Goal: Download file/media

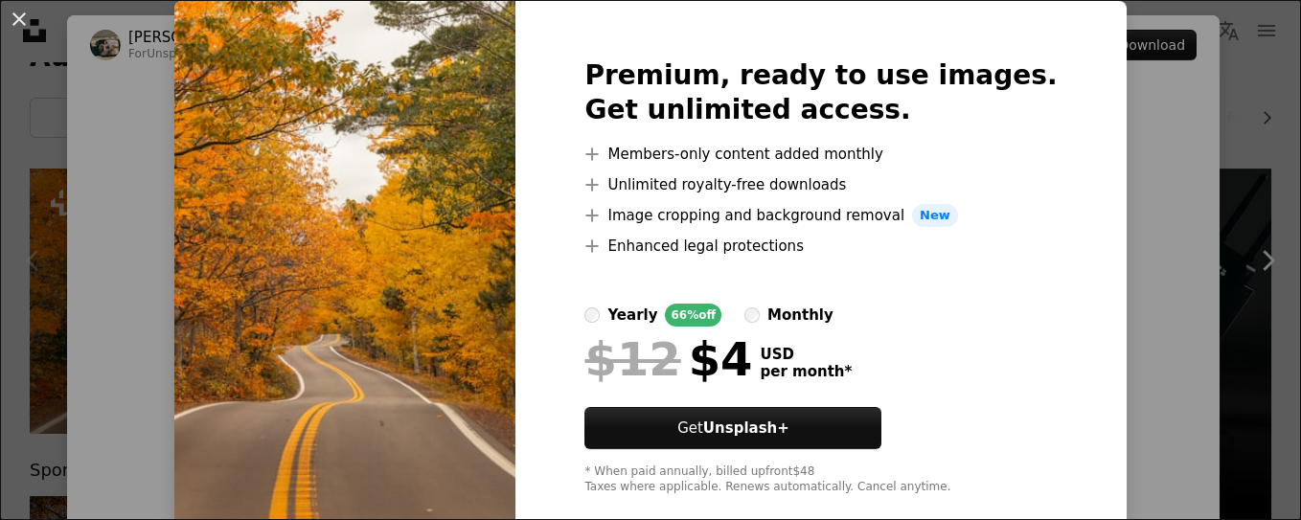
scroll to position [94, 0]
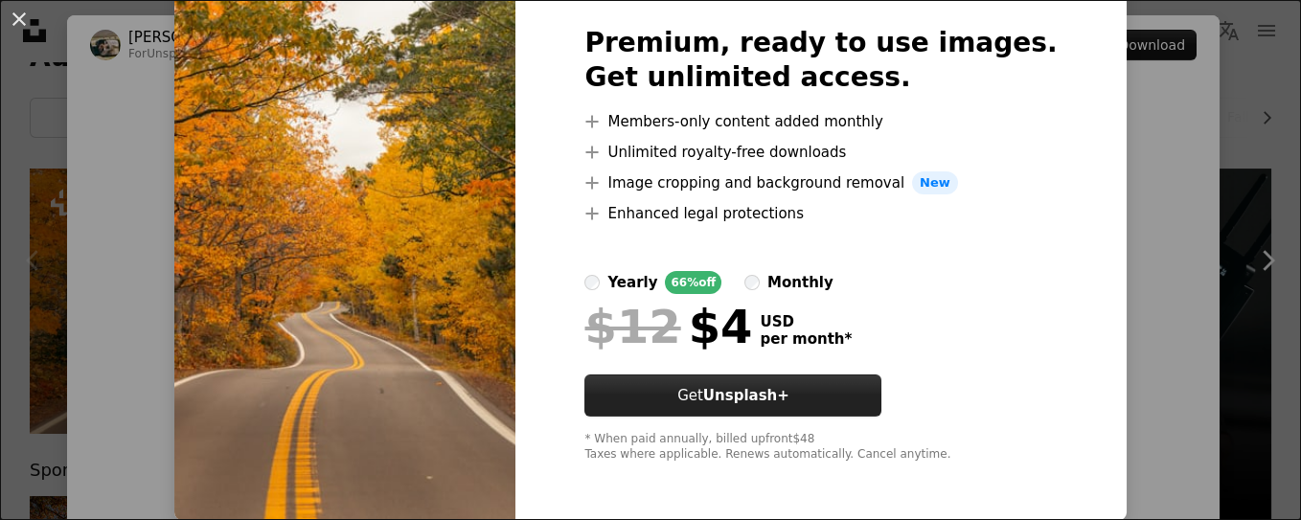
click at [837, 396] on button "Get Unsplash+" at bounding box center [732, 395] width 297 height 42
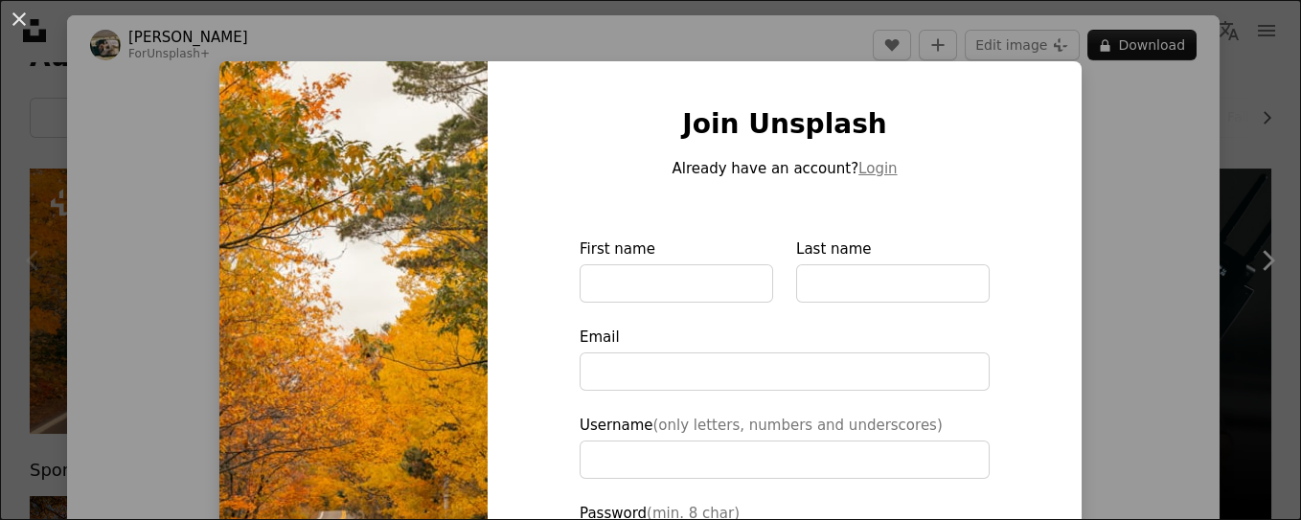
click at [1156, 240] on div "An X shape Join Unsplash Already have an account? Login First name Last name Em…" at bounding box center [650, 260] width 1301 height 520
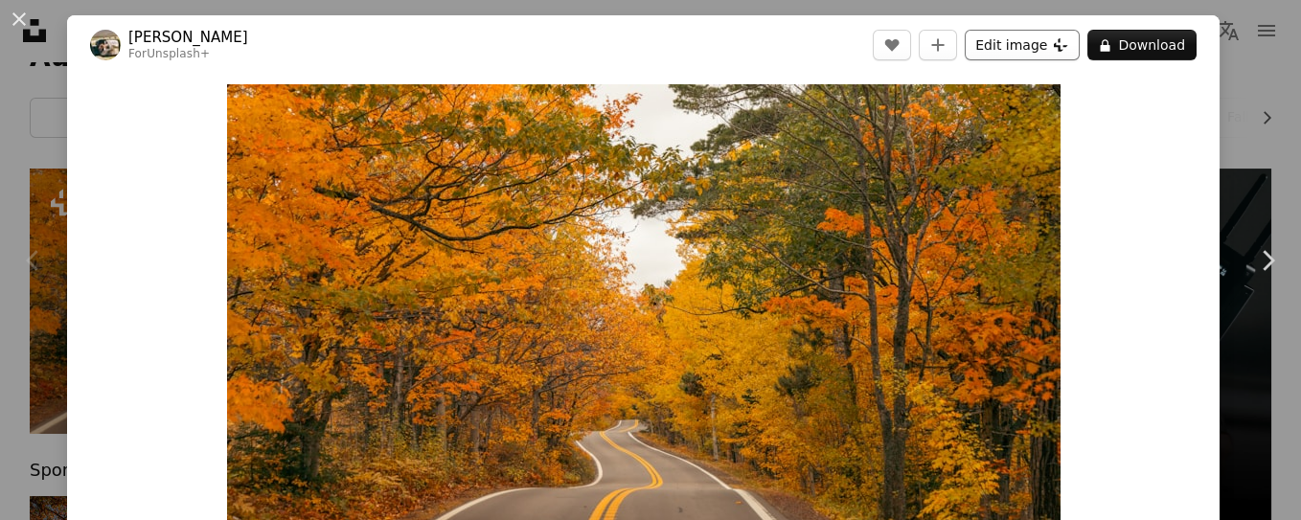
click at [973, 49] on button "Edit image Plus sign for Unsplash+" at bounding box center [1021, 45] width 115 height 31
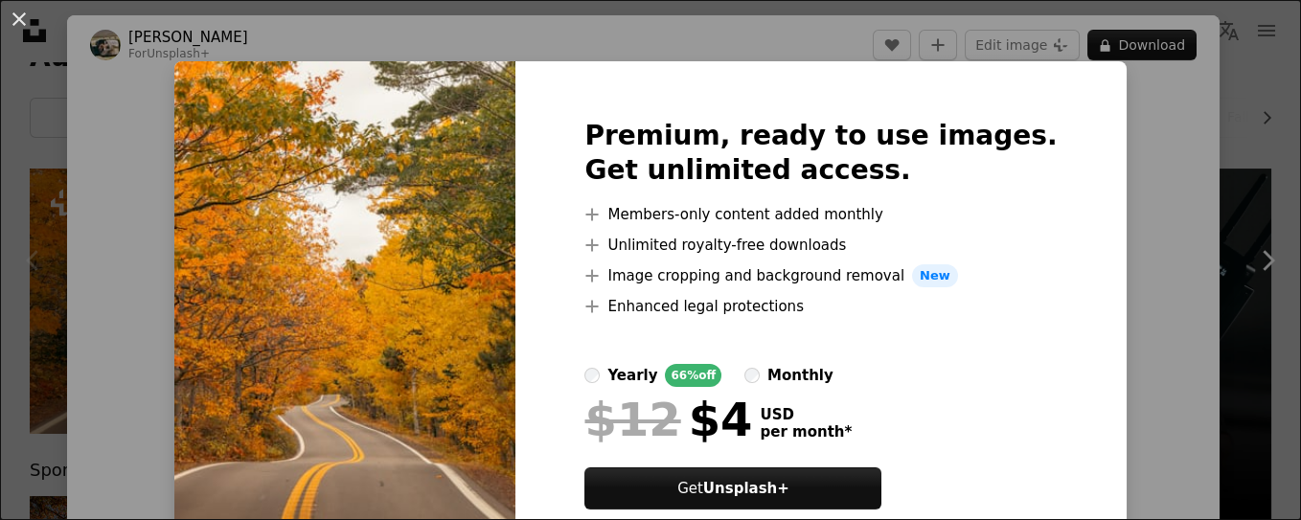
click at [515, 293] on img at bounding box center [344, 337] width 341 height 552
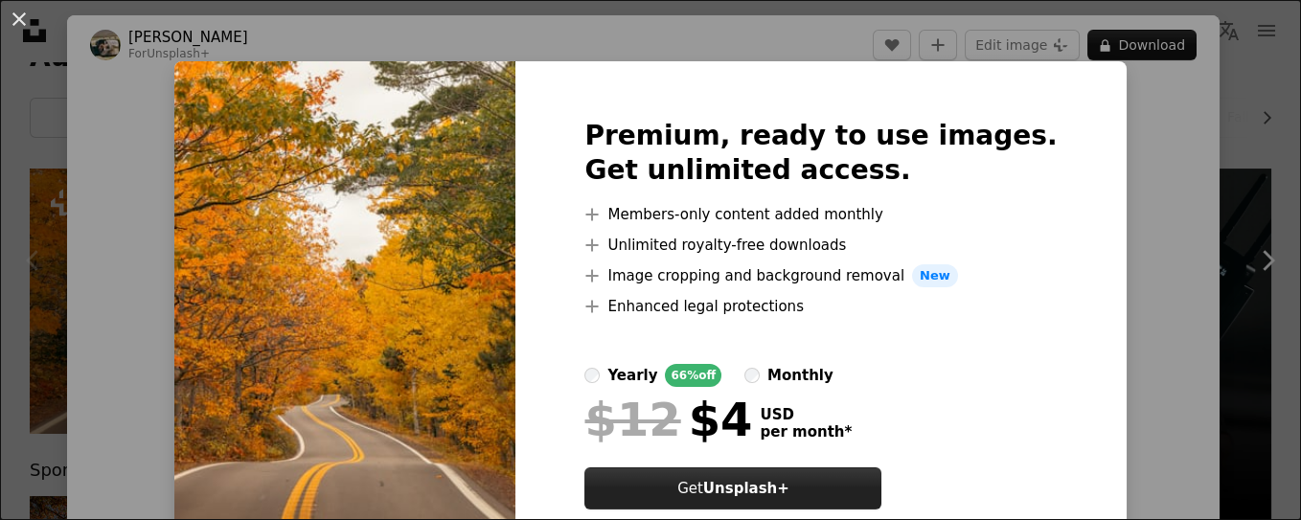
click at [831, 504] on button "Get Unsplash+" at bounding box center [732, 488] width 297 height 42
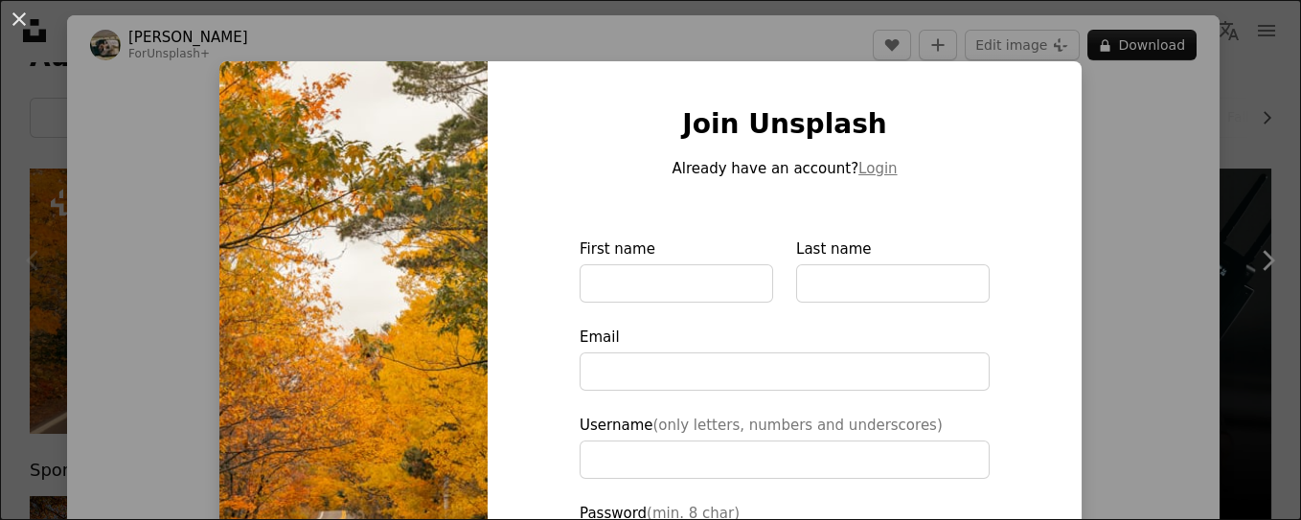
click at [1143, 215] on div "An X shape Join Unsplash Already have an account? Login First name Last name Em…" at bounding box center [650, 260] width 1301 height 520
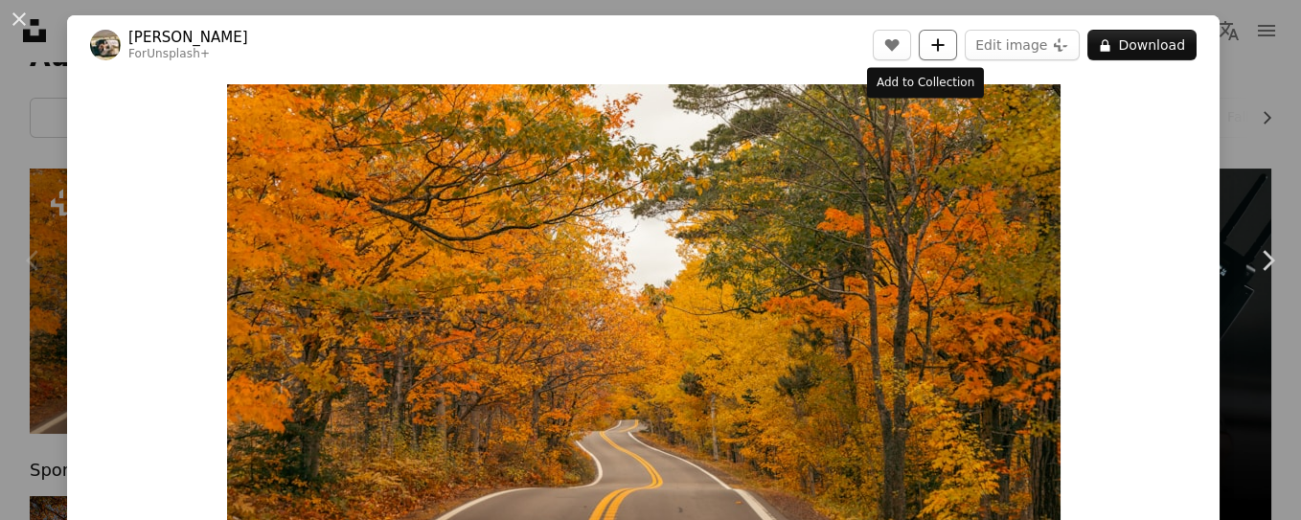
click at [918, 55] on button "A plus sign" at bounding box center [937, 45] width 38 height 31
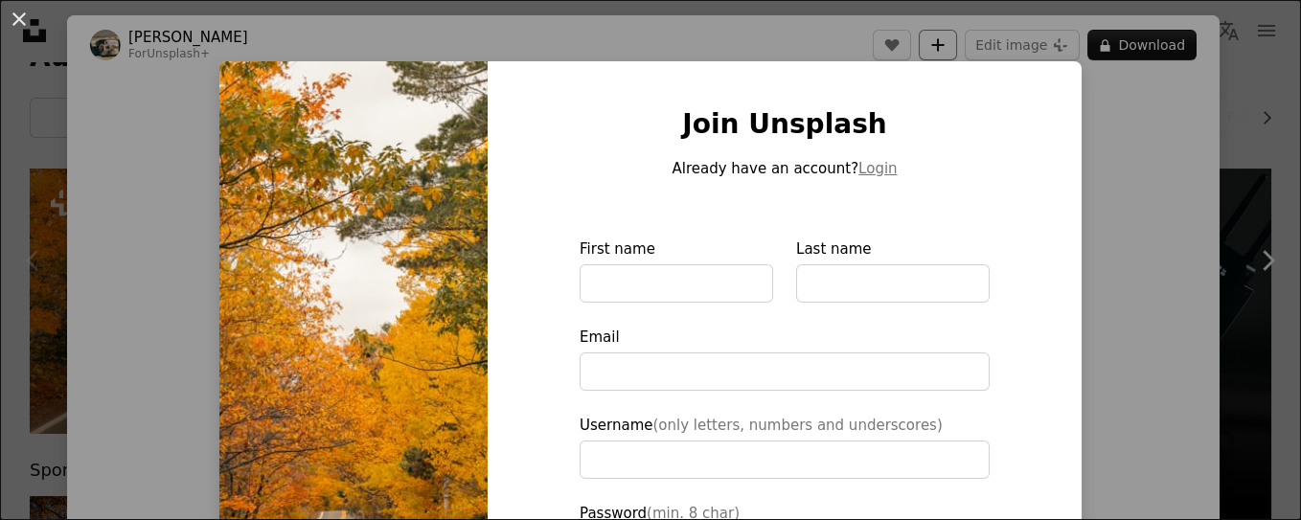
click at [914, 55] on div "An X shape Join Unsplash Already have an account? Login First name Last name Em…" at bounding box center [650, 260] width 1301 height 520
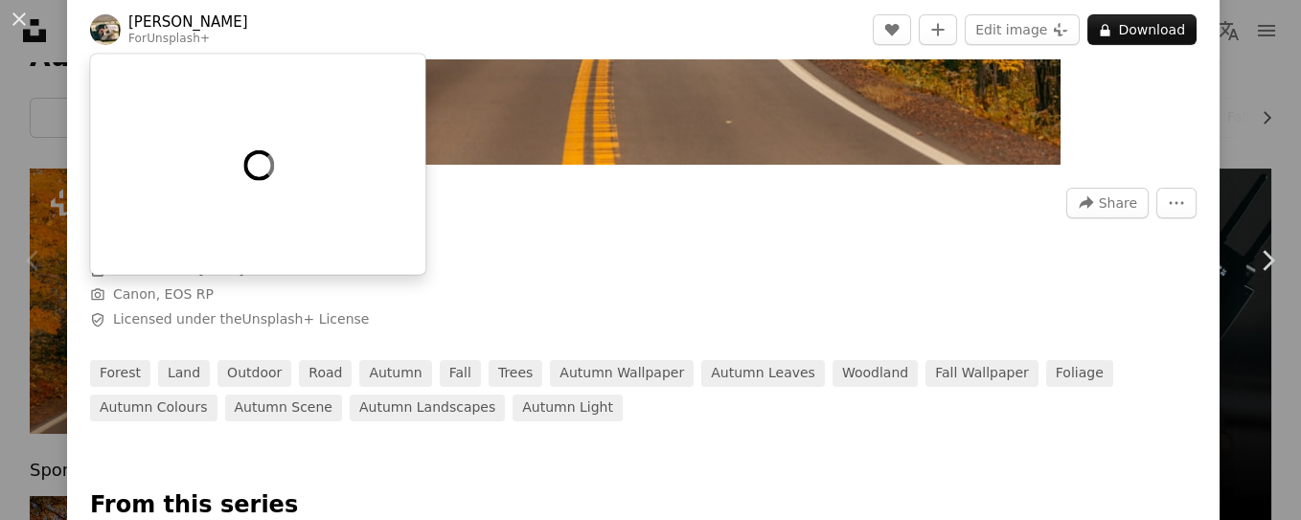
scroll to position [431, 0]
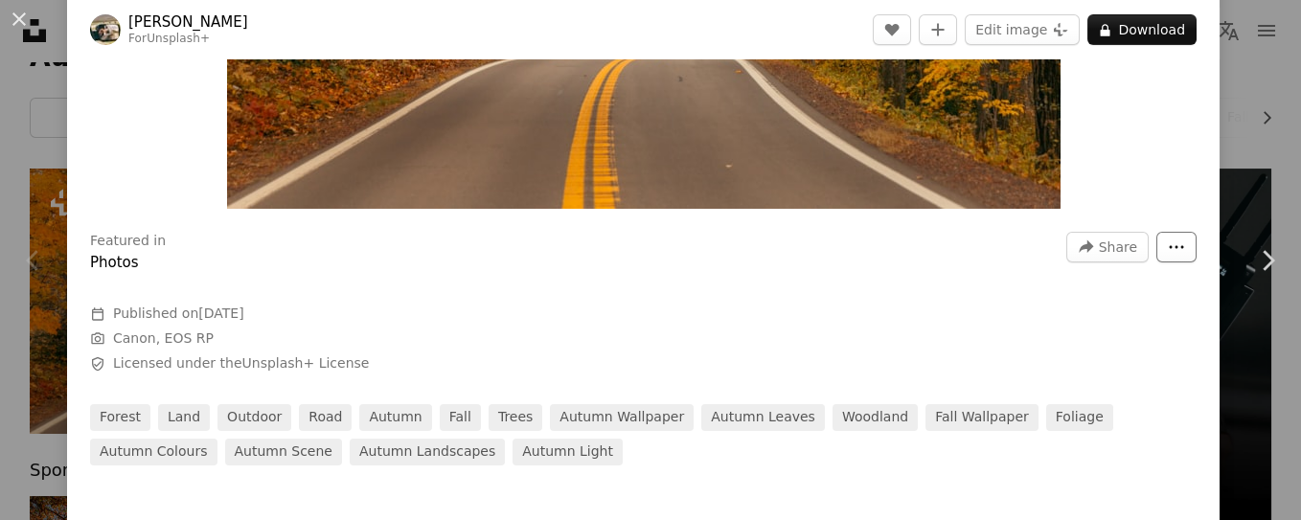
click at [1156, 245] on button "More Actions" at bounding box center [1176, 247] width 40 height 31
click at [1167, 241] on icon "More Actions" at bounding box center [1175, 246] width 17 height 17
click at [1098, 248] on span "Share" at bounding box center [1117, 247] width 38 height 29
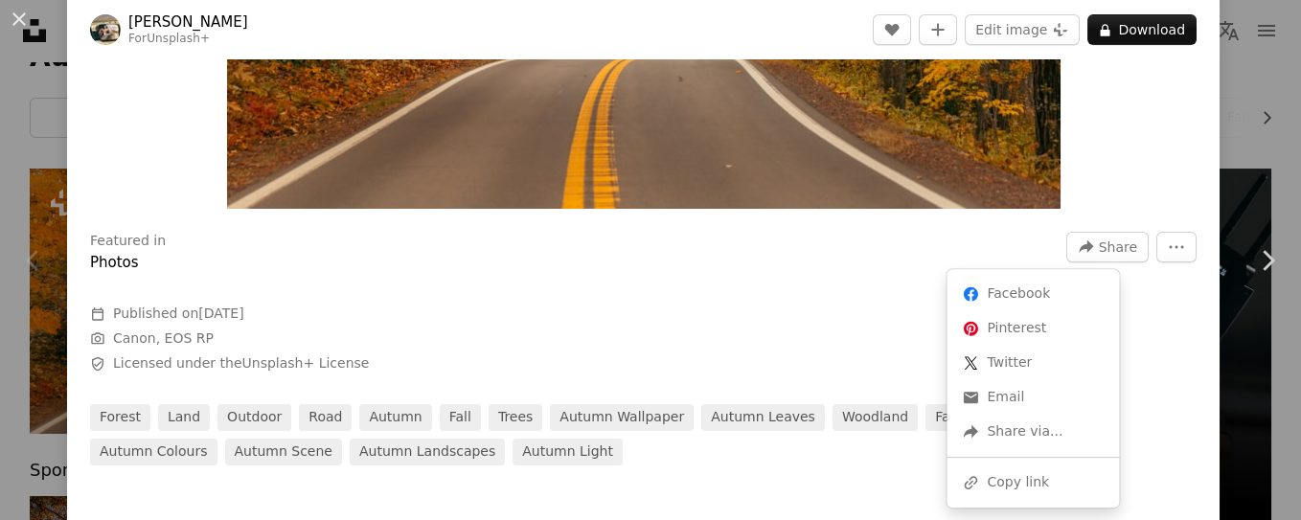
click at [829, 229] on dialog "An X shape Chevron left Chevron right Hans For Unsplash+ A heart A plus sign Ed…" at bounding box center [650, 260] width 1301 height 520
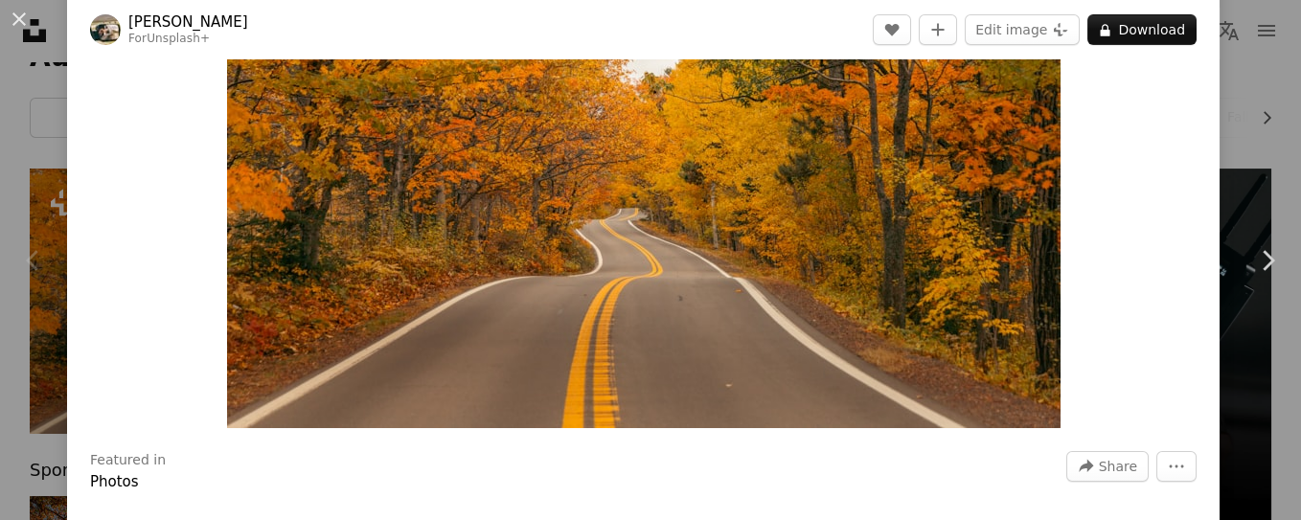
scroll to position [144, 0]
